Goal: Find specific page/section: Find specific page/section

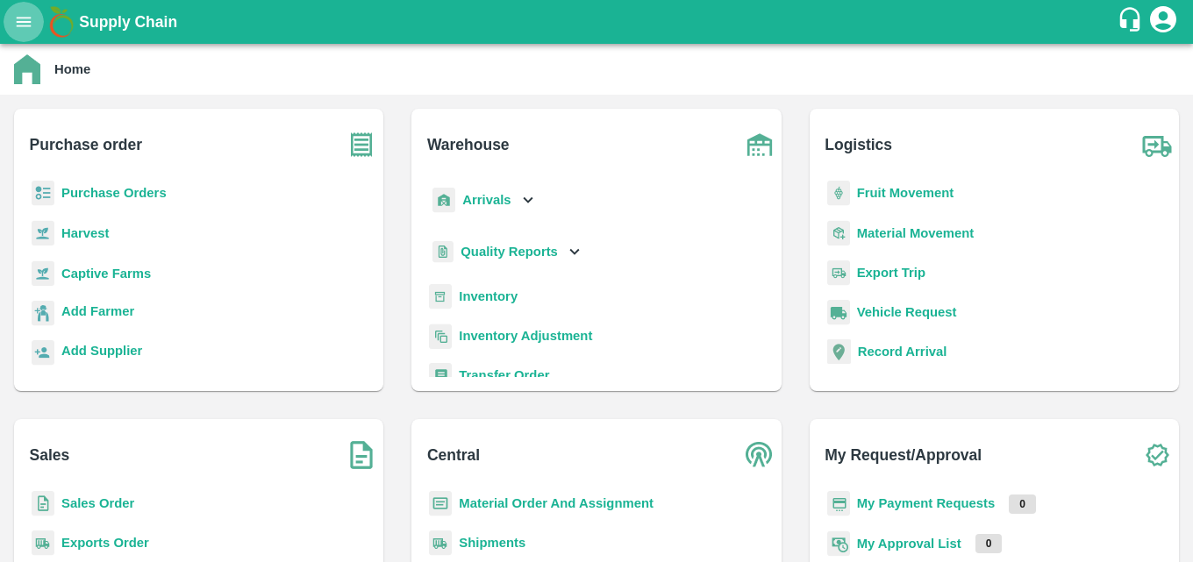
click at [20, 18] on icon "open drawer" at bounding box center [24, 22] width 15 height 10
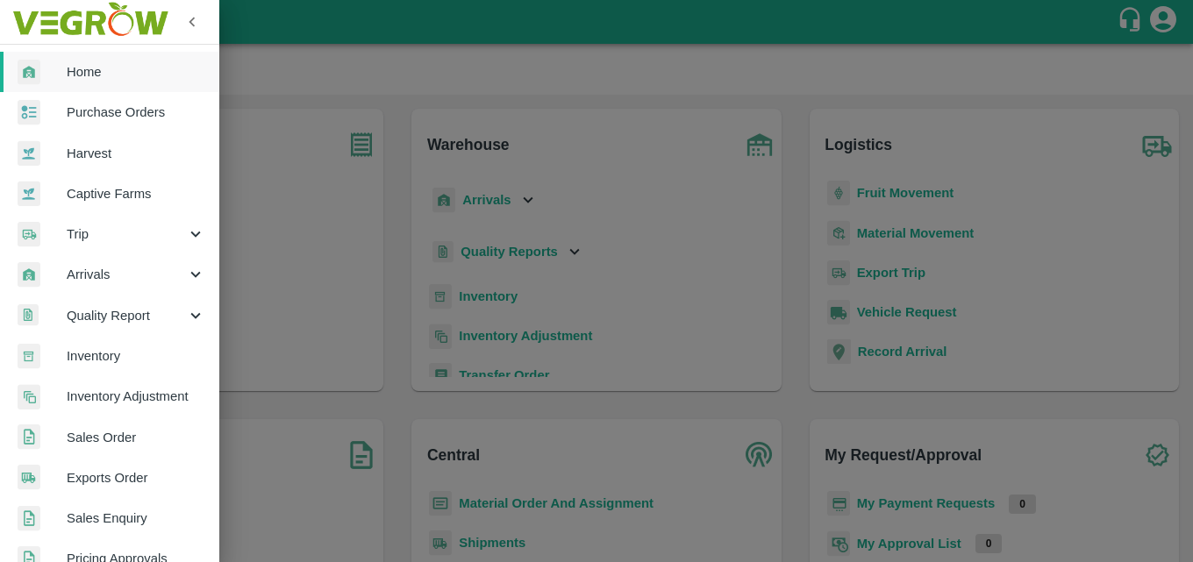
click at [139, 438] on span "Sales Order" at bounding box center [136, 437] width 139 height 19
